Goal: Transaction & Acquisition: Book appointment/travel/reservation

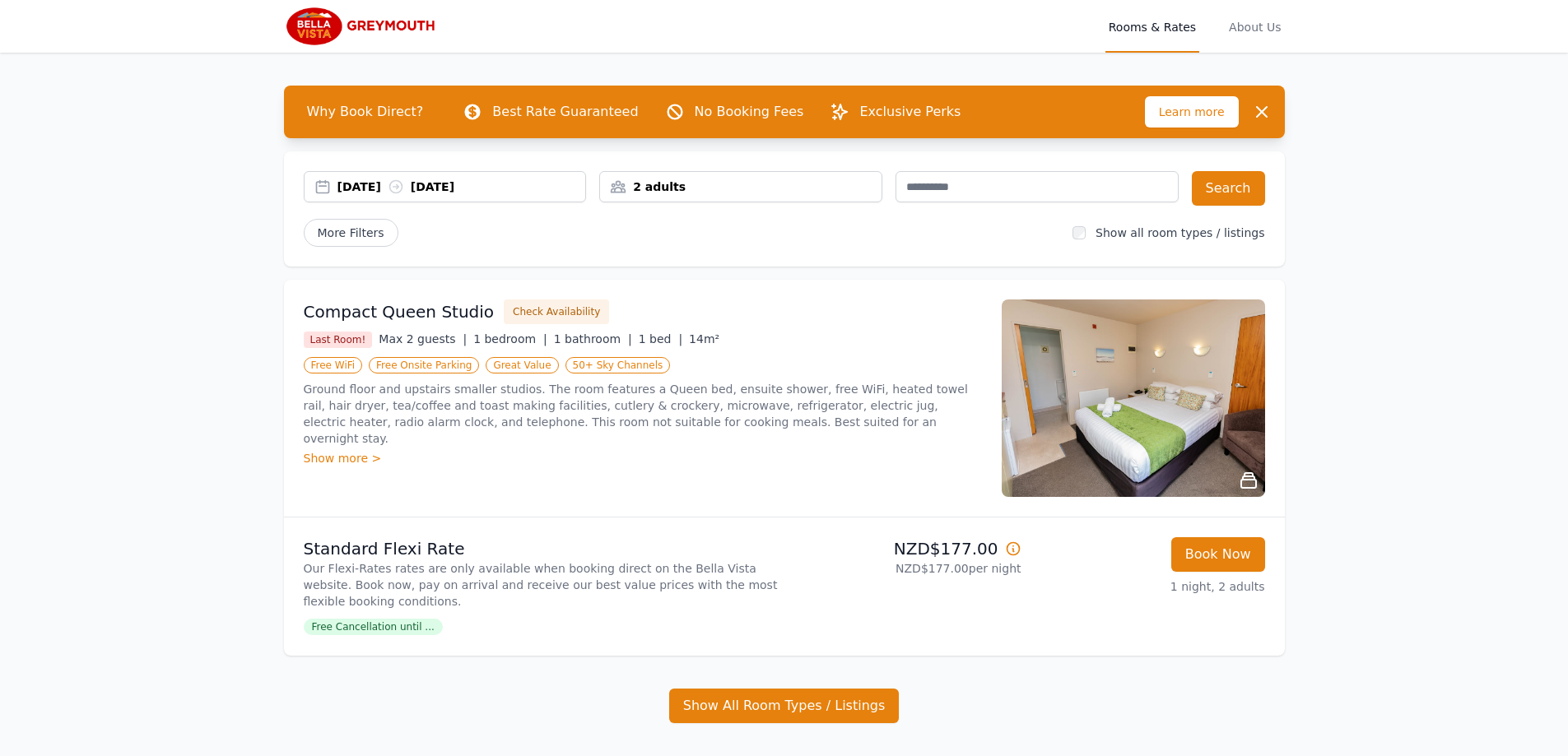
click at [353, 178] on div "[DATE] [DATE]" at bounding box center [445, 186] width 283 height 31
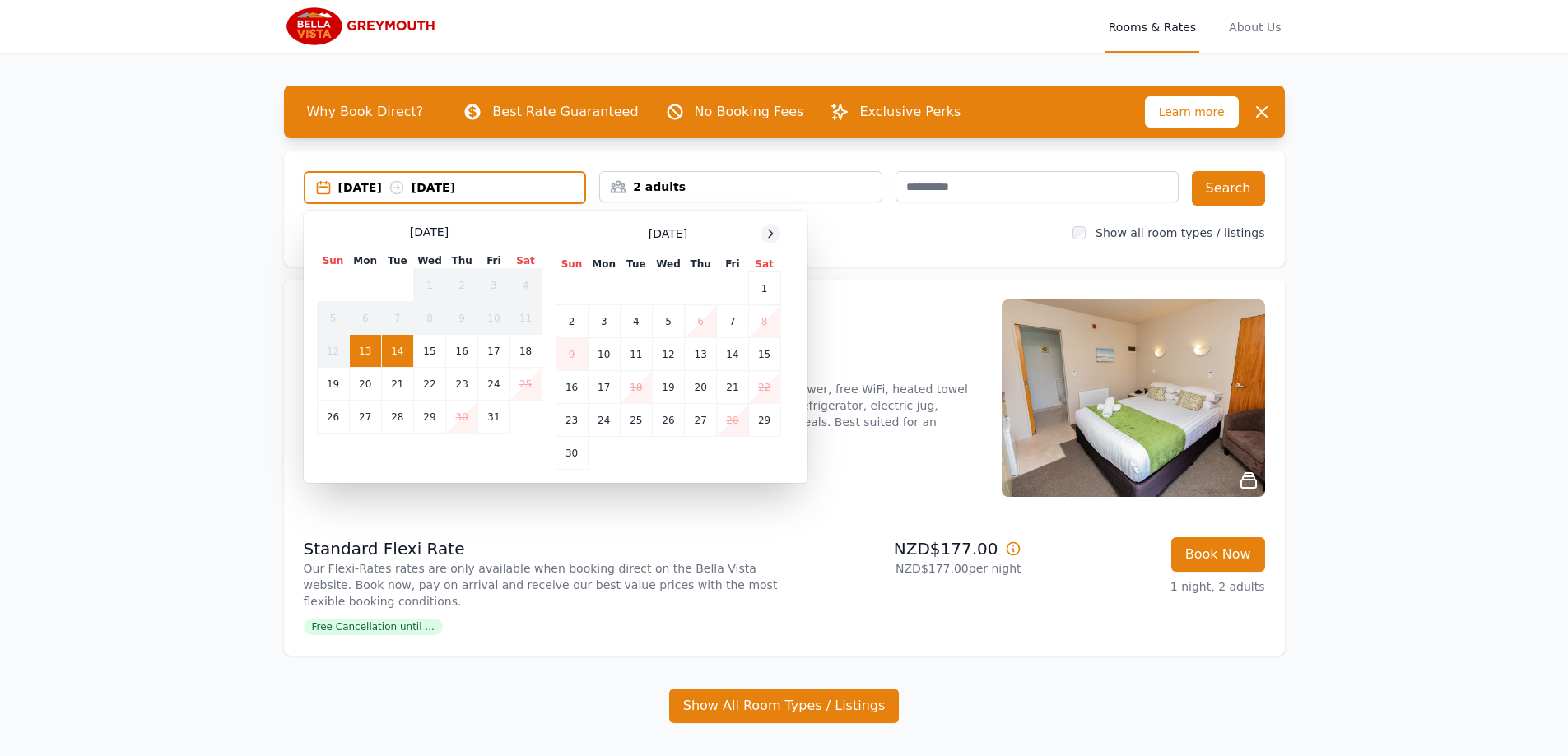
click at [763, 228] on icon at bounding box center [769, 233] width 13 height 13
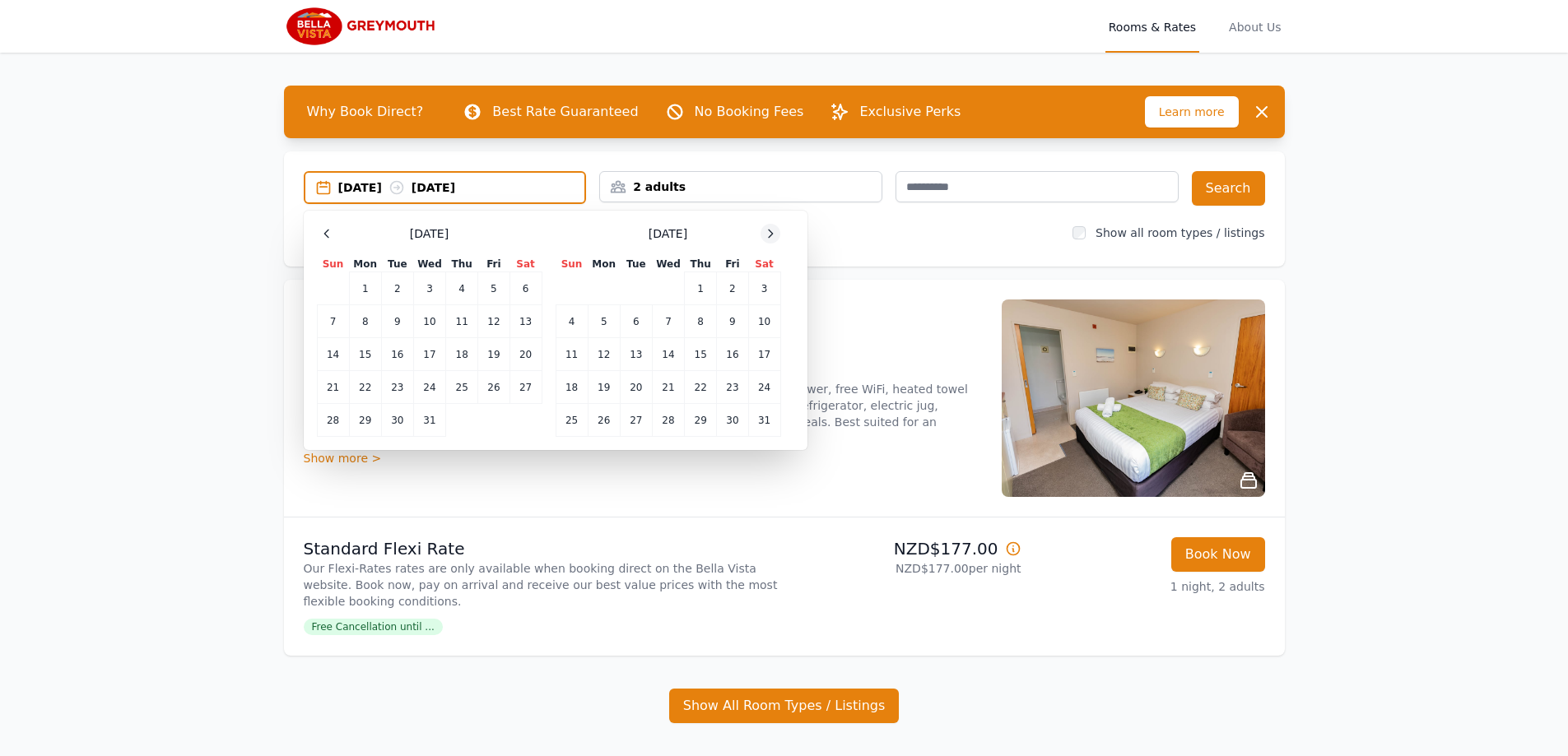
click at [763, 228] on icon at bounding box center [769, 233] width 13 height 13
click at [360, 419] on td "26" at bounding box center [365, 419] width 32 height 33
click at [406, 419] on td "27" at bounding box center [397, 419] width 32 height 33
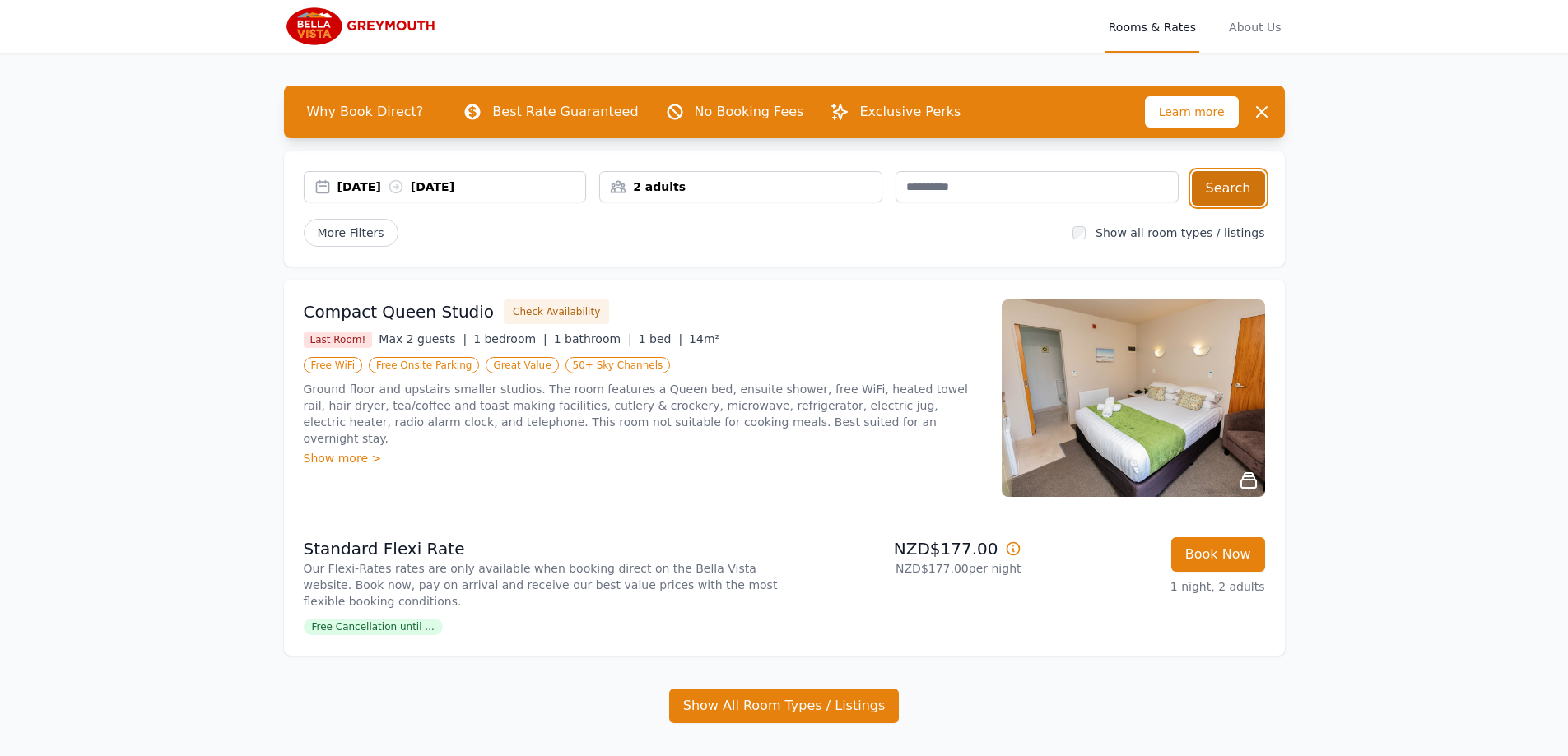
click at [1232, 178] on button "Search" at bounding box center [1228, 188] width 73 height 34
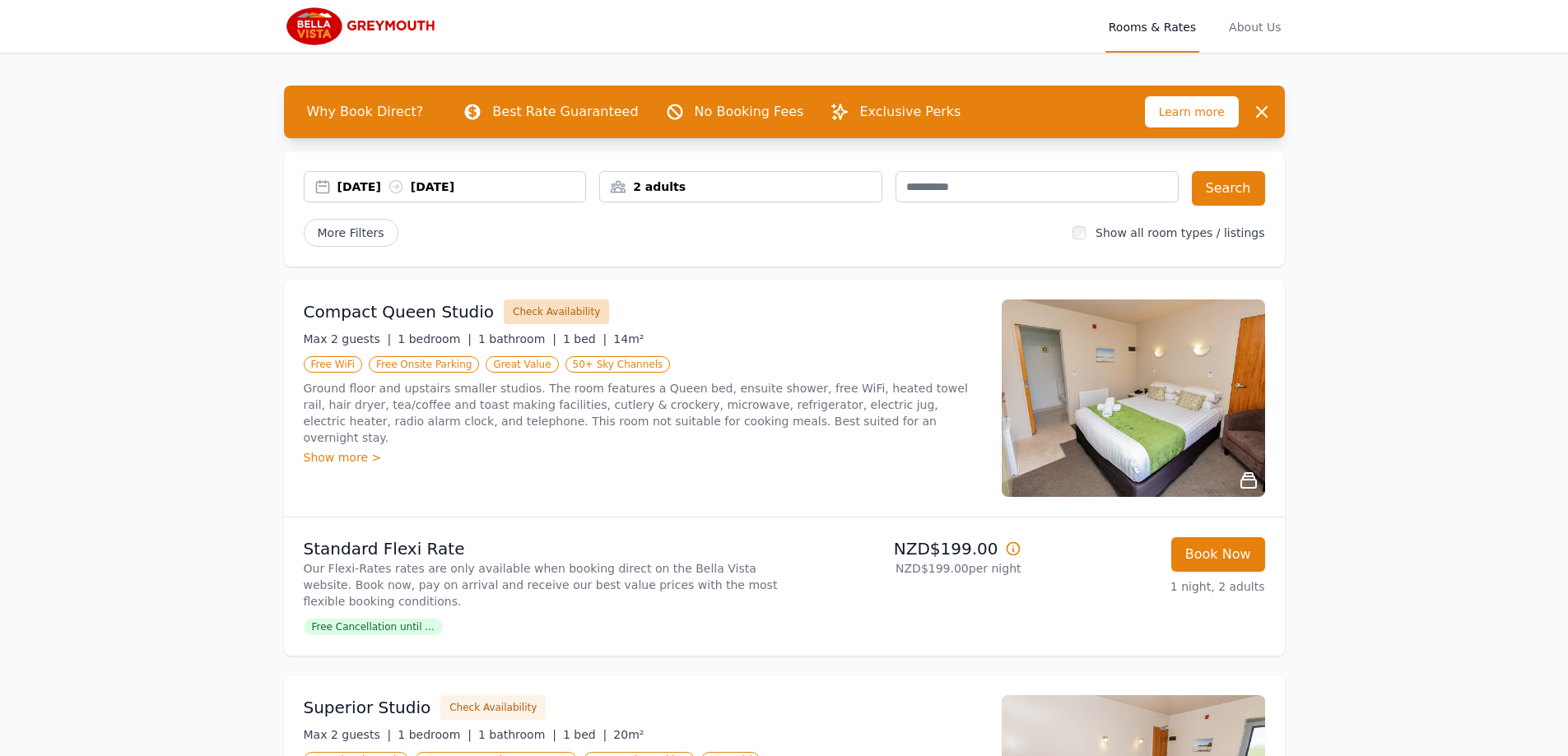
click at [551, 306] on button "Check Availability" at bounding box center [556, 312] width 106 height 25
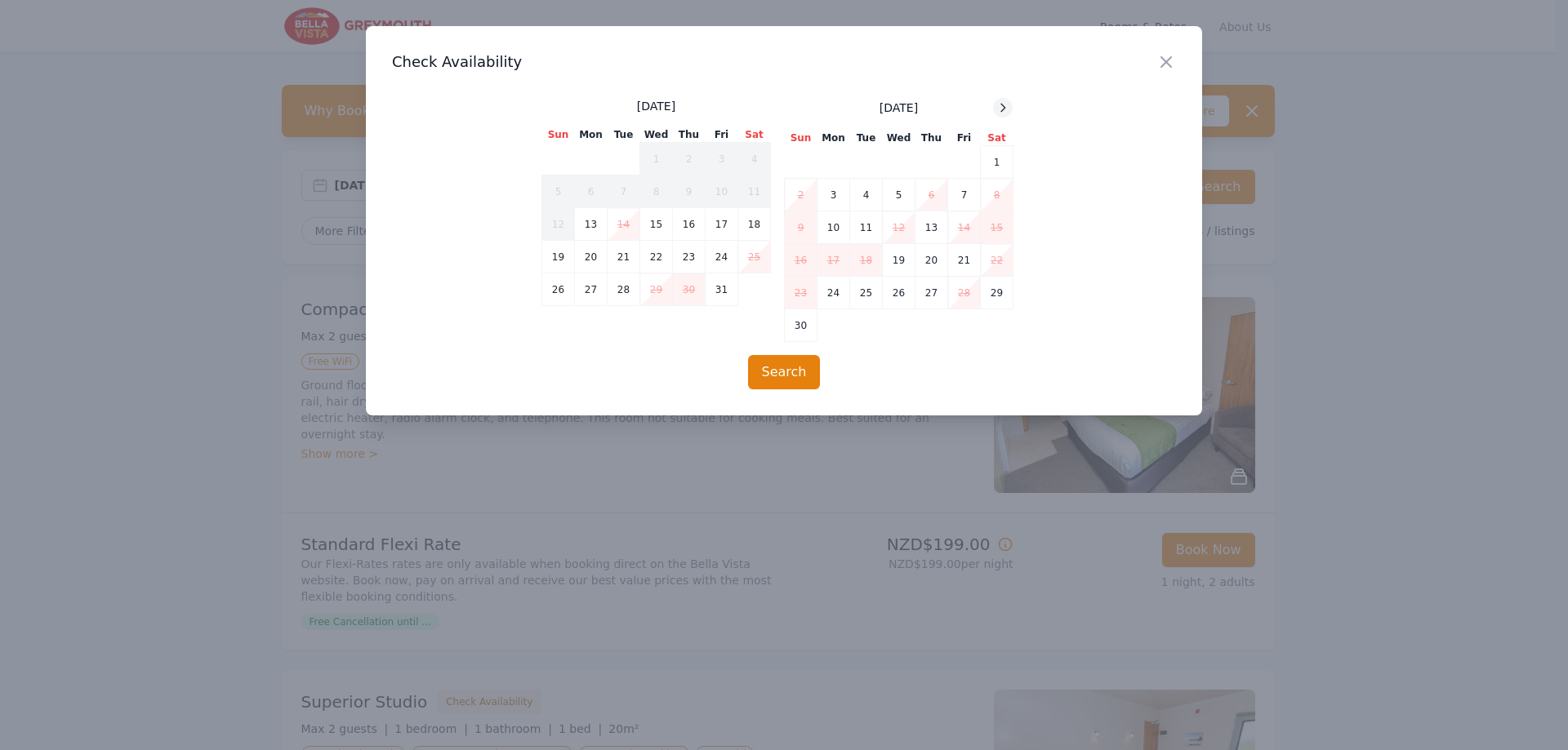
click at [1002, 106] on icon at bounding box center [1002, 108] width 13 height 13
click at [1470, 294] on div at bounding box center [784, 375] width 1568 height 750
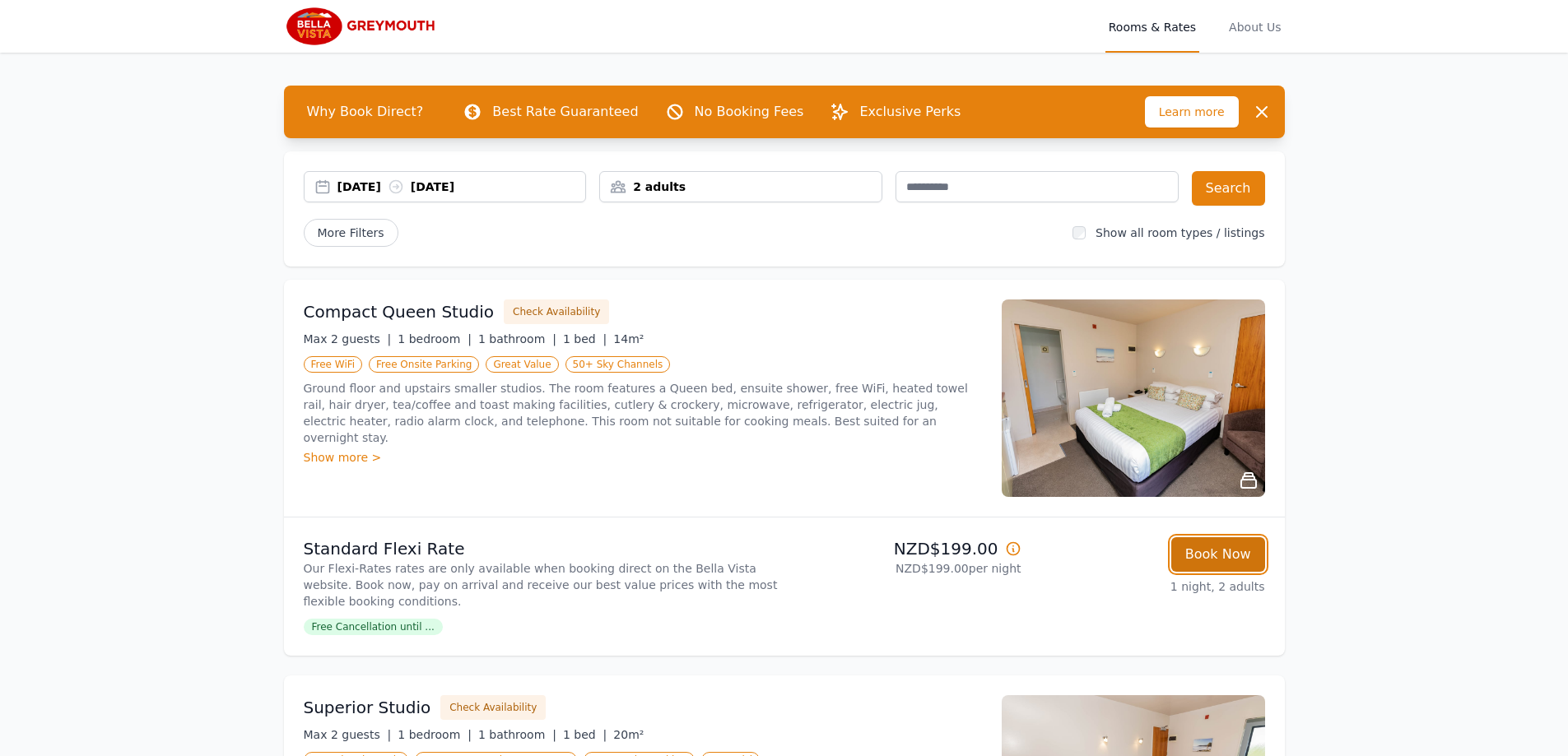
click at [1226, 560] on button "Book Now" at bounding box center [1218, 554] width 93 height 34
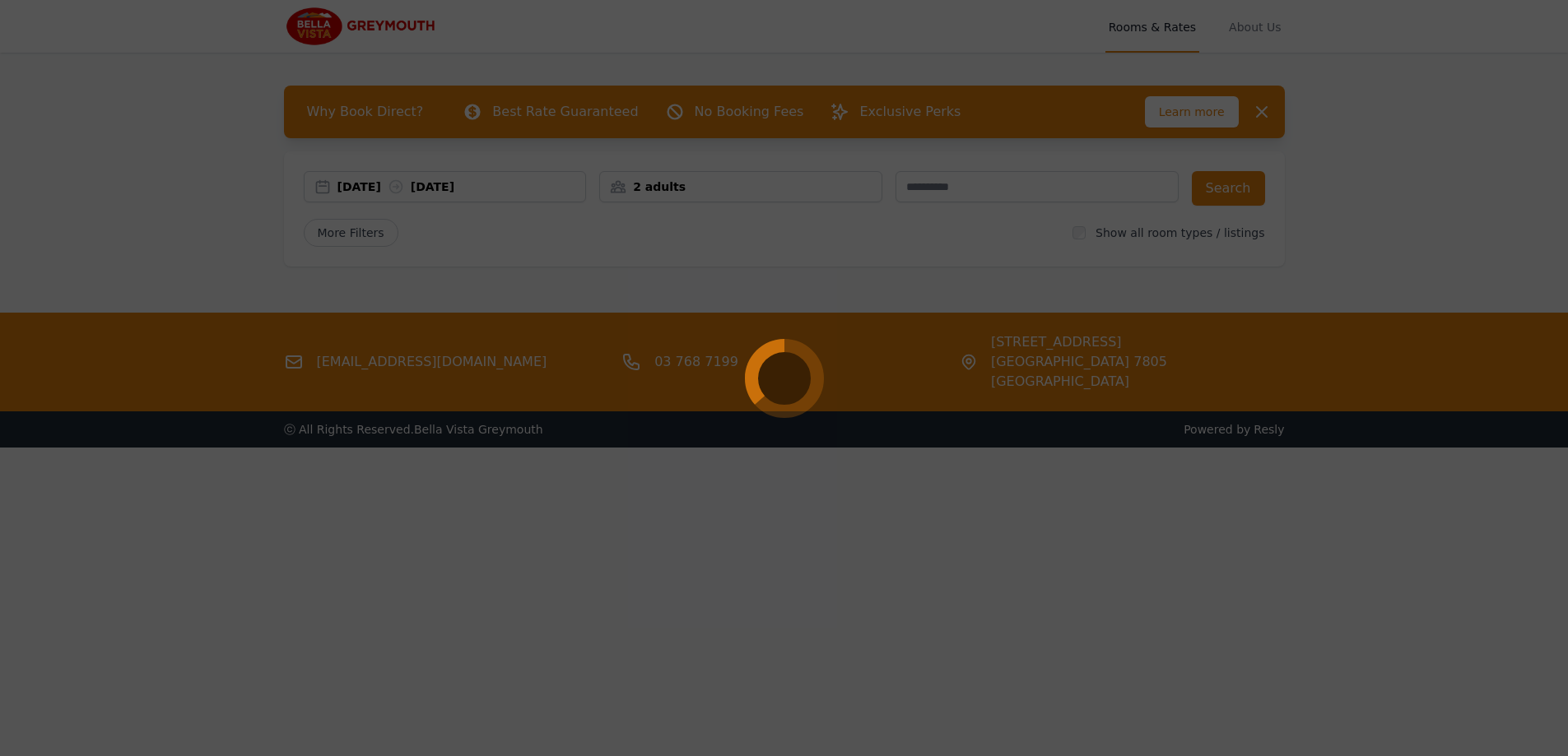
select select "**"
